Goal: Obtain resource: Obtain resource

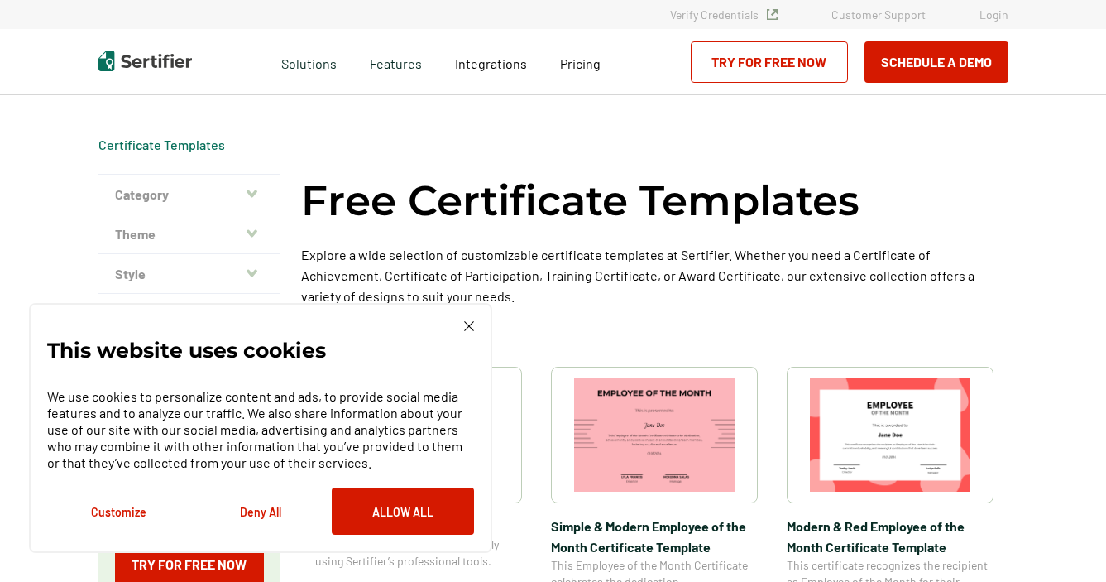
click at [467, 322] on img at bounding box center [469, 326] width 10 height 10
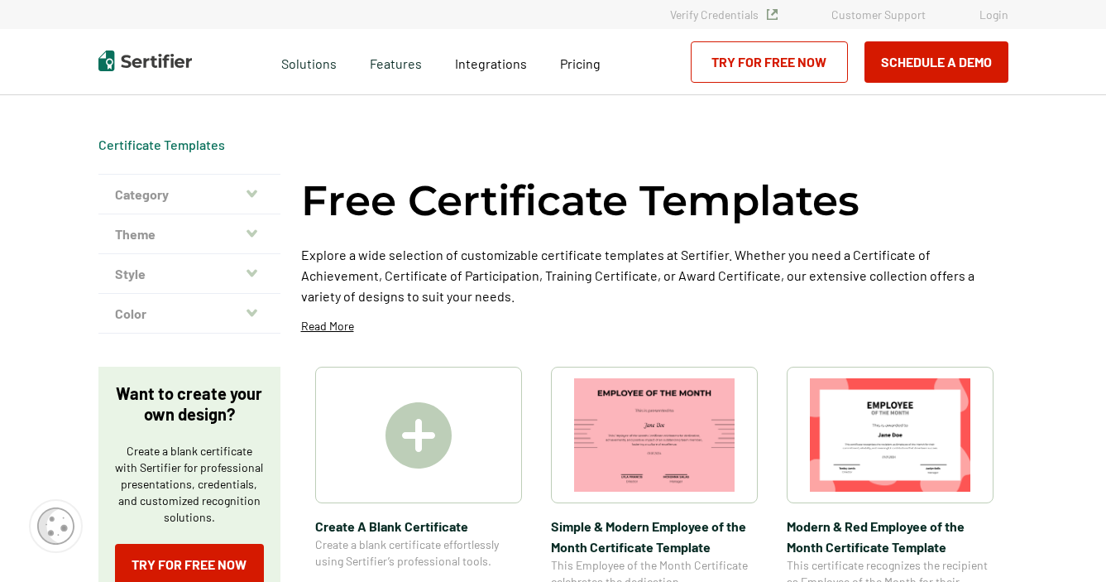
click at [247, 193] on button "Category" at bounding box center [189, 195] width 182 height 40
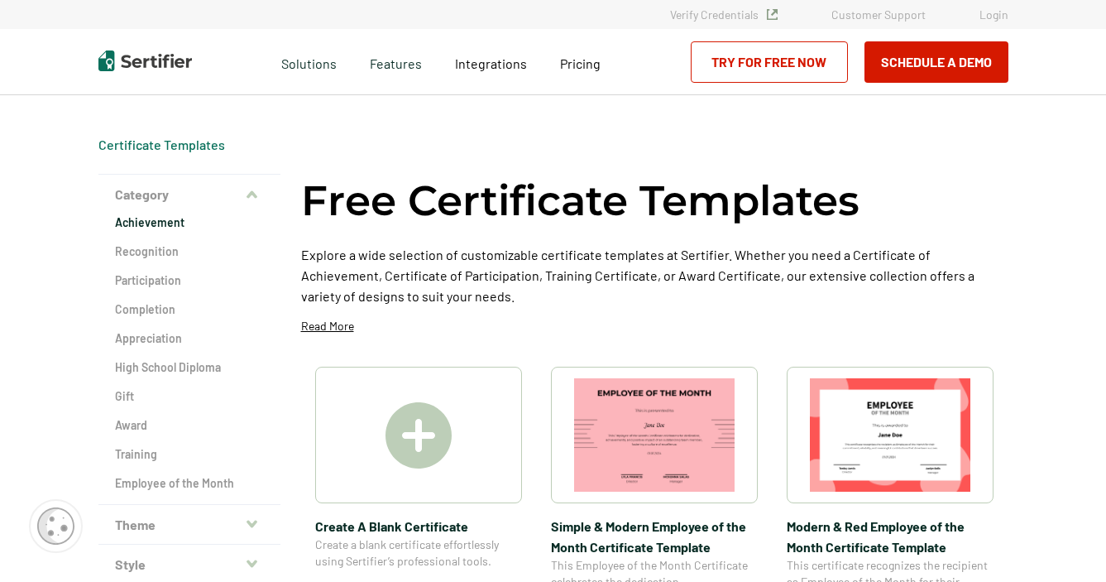
click at [164, 223] on h2 "Achievement" at bounding box center [189, 222] width 149 height 17
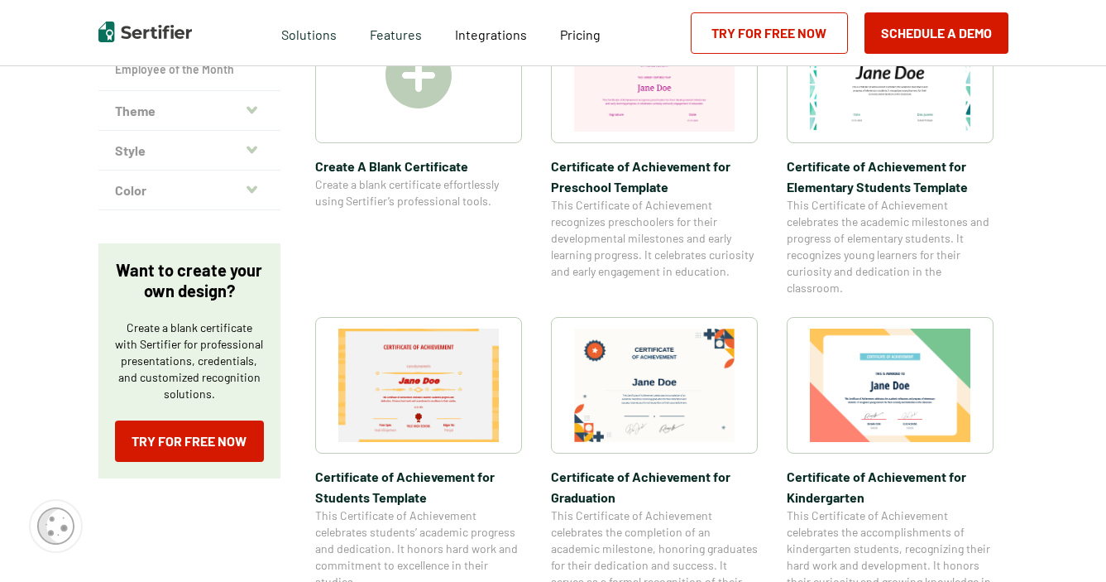
scroll to position [496, 0]
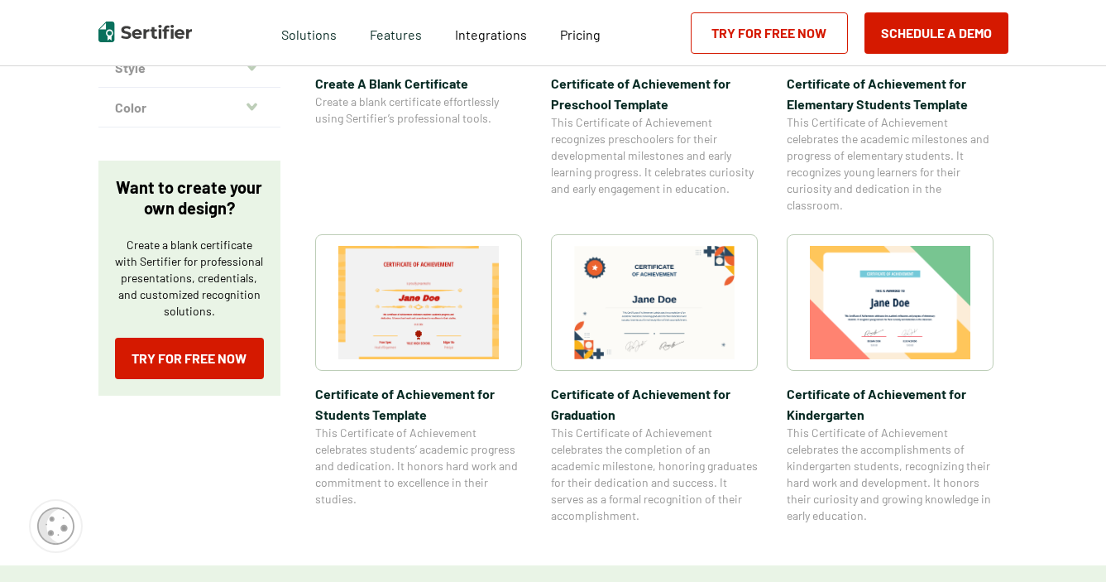
click at [435, 290] on img at bounding box center [418, 302] width 161 height 113
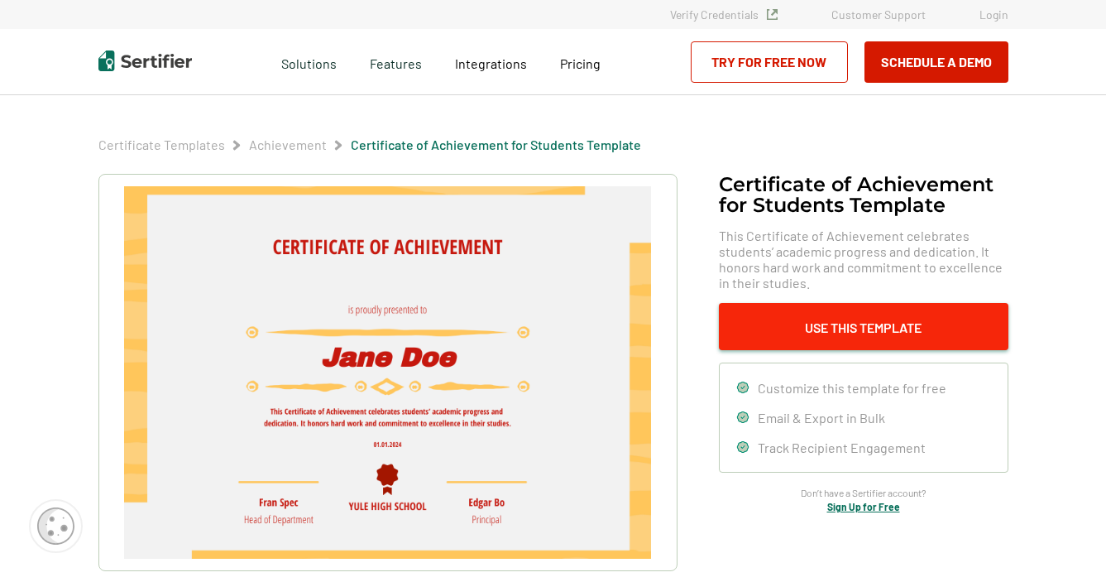
click at [825, 326] on button "Use This Template" at bounding box center [864, 326] width 290 height 47
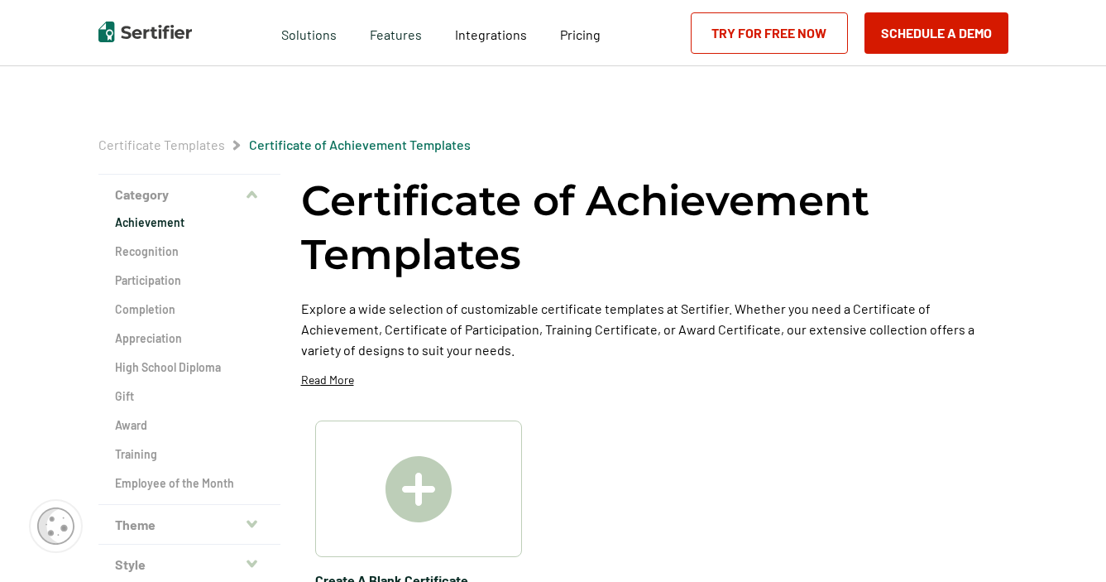
scroll to position [496, 0]
